Goal: Information Seeking & Learning: Learn about a topic

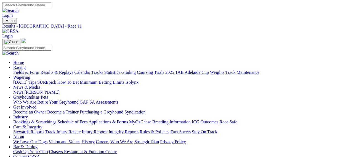
click at [18, 29] on img at bounding box center [10, 31] width 16 height 5
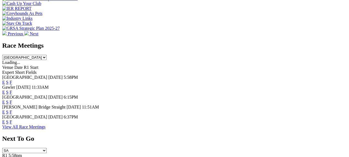
scroll to position [179, 0]
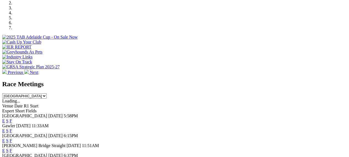
click at [12, 119] on link "F" at bounding box center [11, 121] width 2 height 5
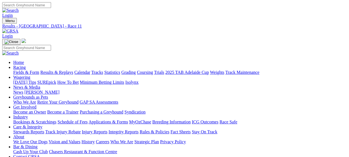
click at [26, 65] on link "Racing" at bounding box center [19, 67] width 12 height 5
click at [18, 29] on img at bounding box center [10, 31] width 16 height 5
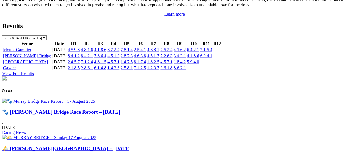
scroll to position [606, 0]
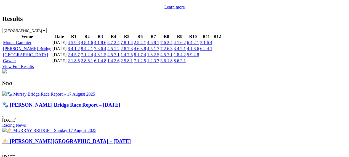
click at [96, 128] on img at bounding box center [49, 130] width 94 height 5
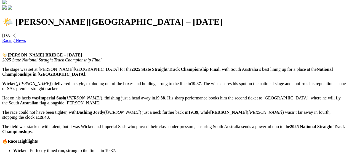
scroll to position [110, 0]
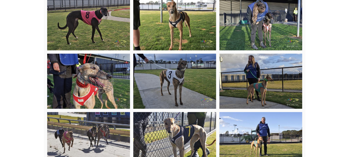
scroll to position [799, 0]
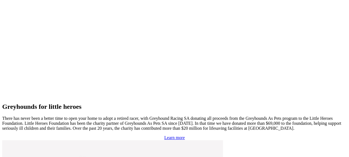
scroll to position [1171, 0]
